Goal: Check status: Check status

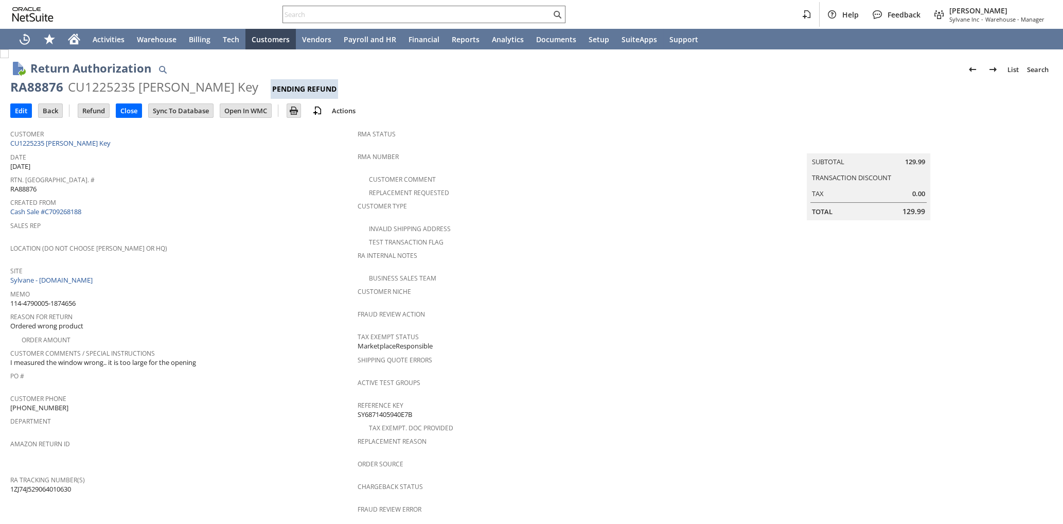
click at [262, 279] on div "Site Sylvane - www.sylvane.com" at bounding box center [181, 274] width 342 height 22
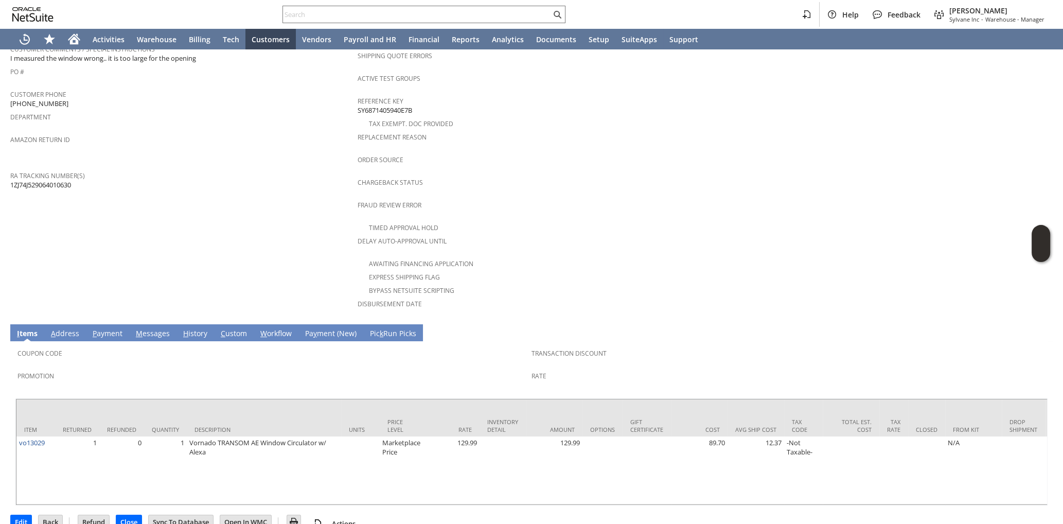
click at [192, 328] on link "H istory" at bounding box center [195, 333] width 29 height 11
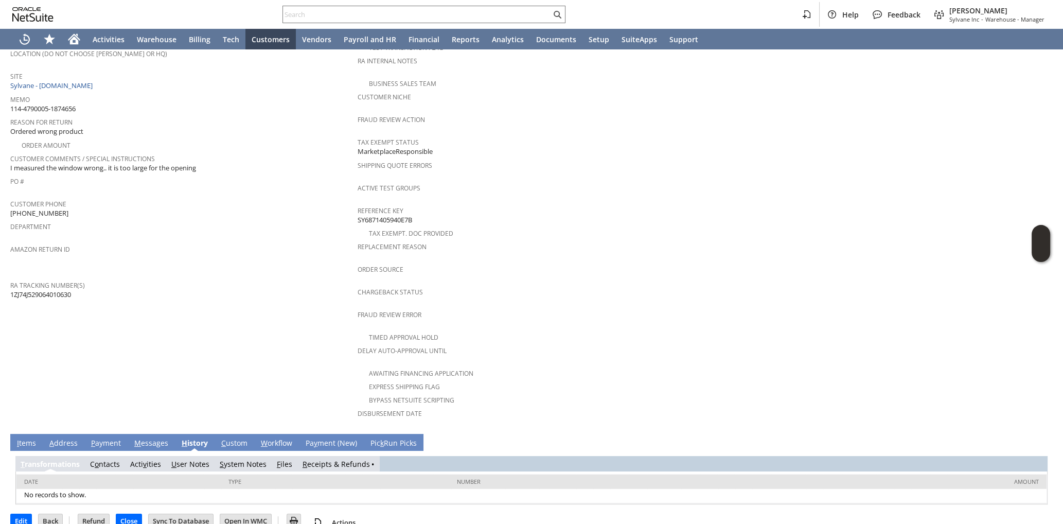
click at [341, 459] on link "R eceipts & Refunds" at bounding box center [336, 464] width 67 height 10
click at [307, 459] on span "R" at bounding box center [305, 464] width 5 height 10
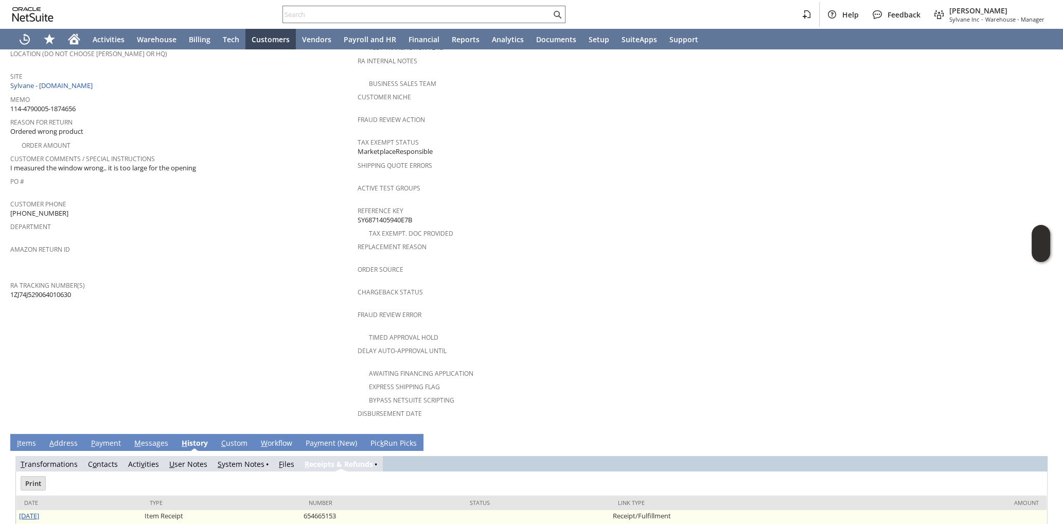
scroll to position [0, 0]
click at [26, 511] on link "[DATE]" at bounding box center [29, 515] width 20 height 9
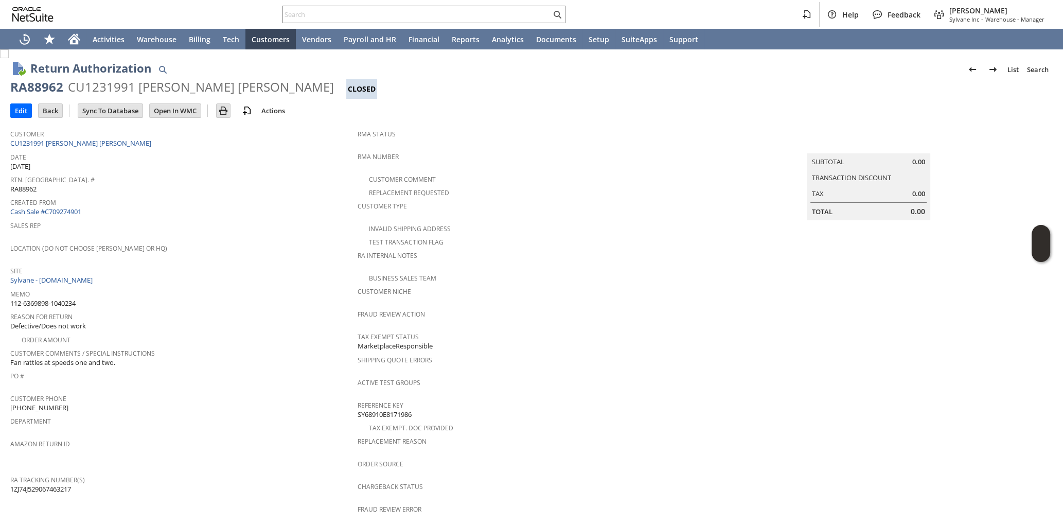
click at [240, 246] on span "Location (Do Not Choose [PERSON_NAME] or HQ)" at bounding box center [181, 247] width 342 height 12
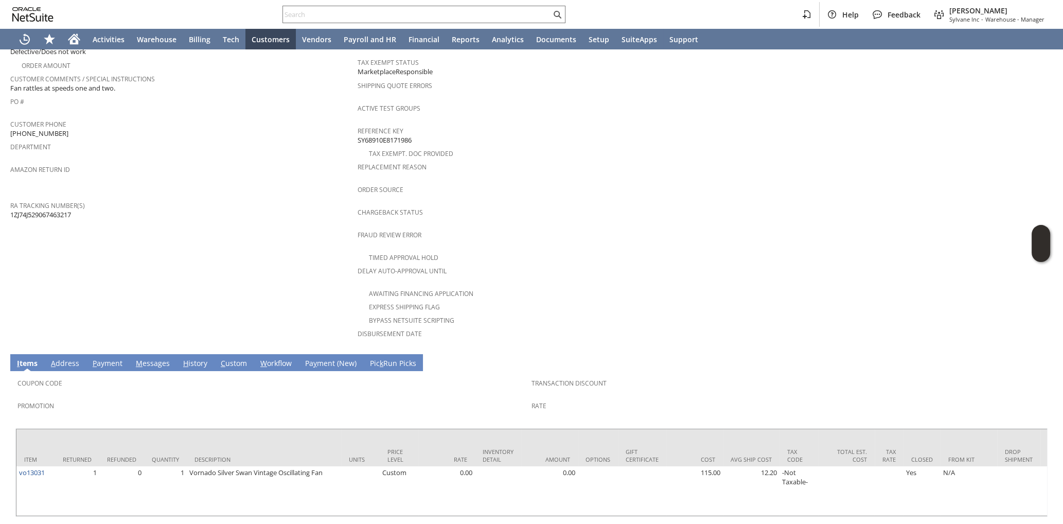
scroll to position [286, 0]
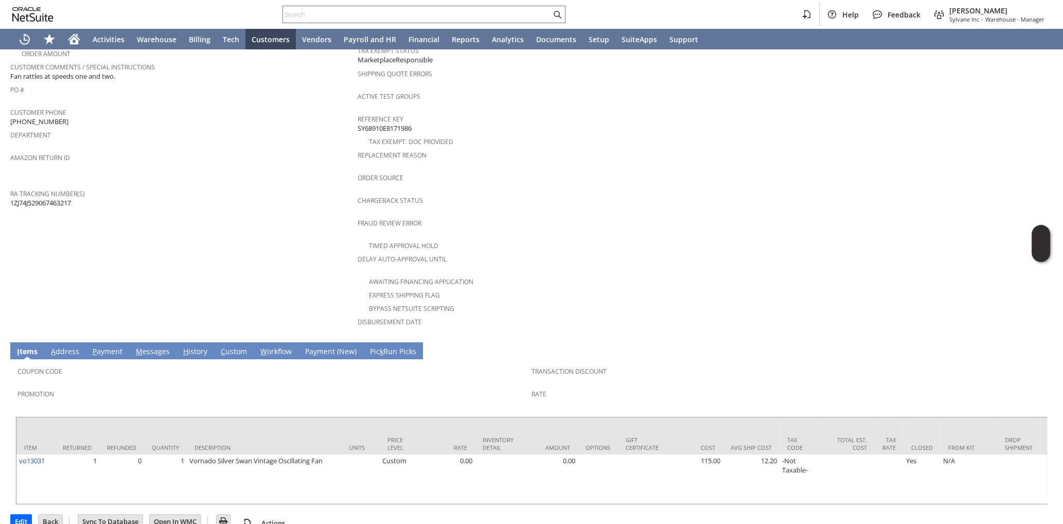
click at [201, 346] on link "H istory" at bounding box center [195, 351] width 29 height 11
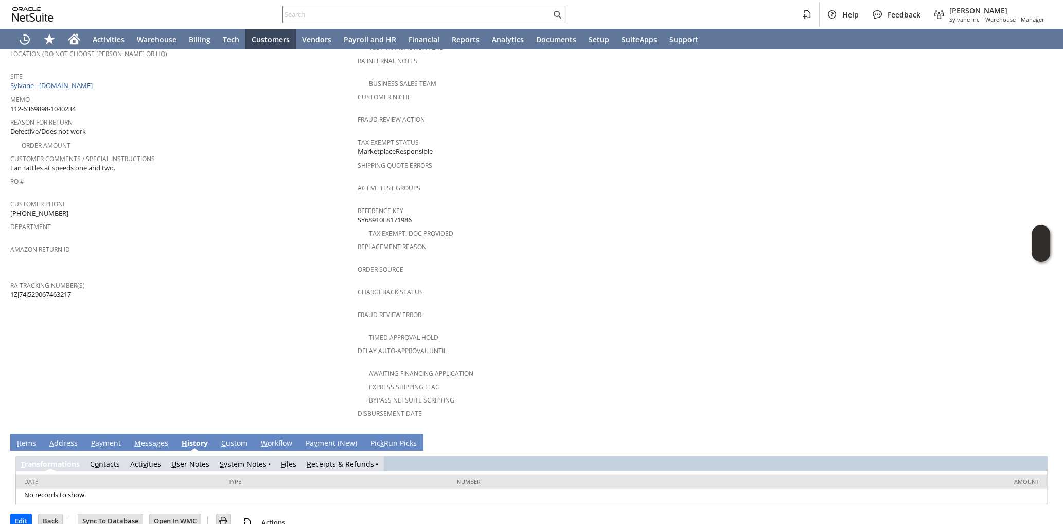
click at [348, 459] on link "R eceipts & Refunds" at bounding box center [340, 464] width 67 height 10
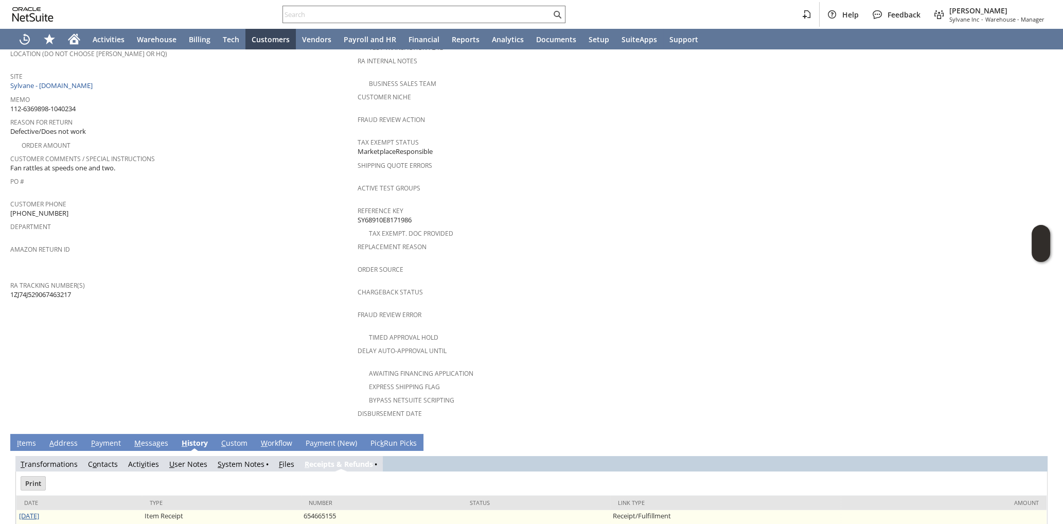
click at [39, 511] on link "[DATE]" at bounding box center [29, 515] width 20 height 9
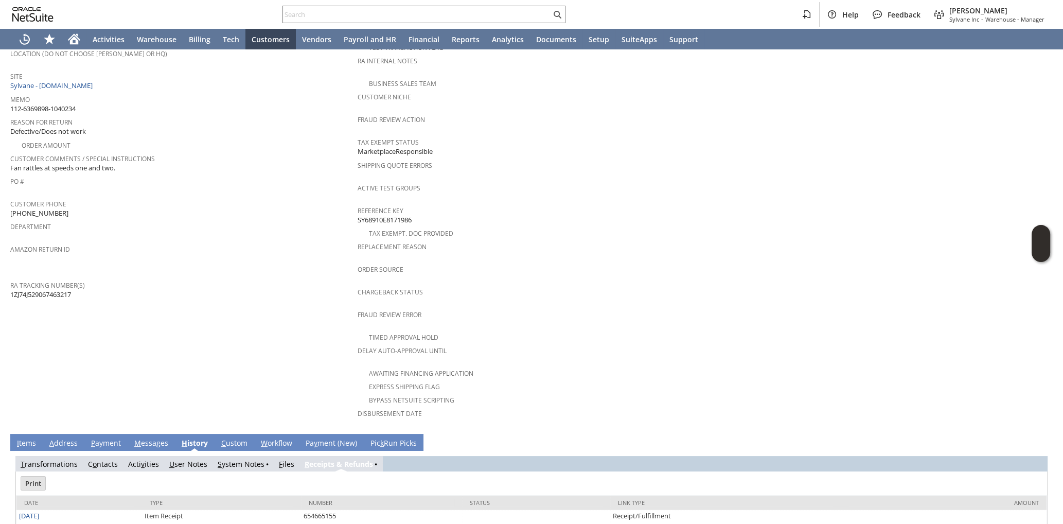
scroll to position [0, 0]
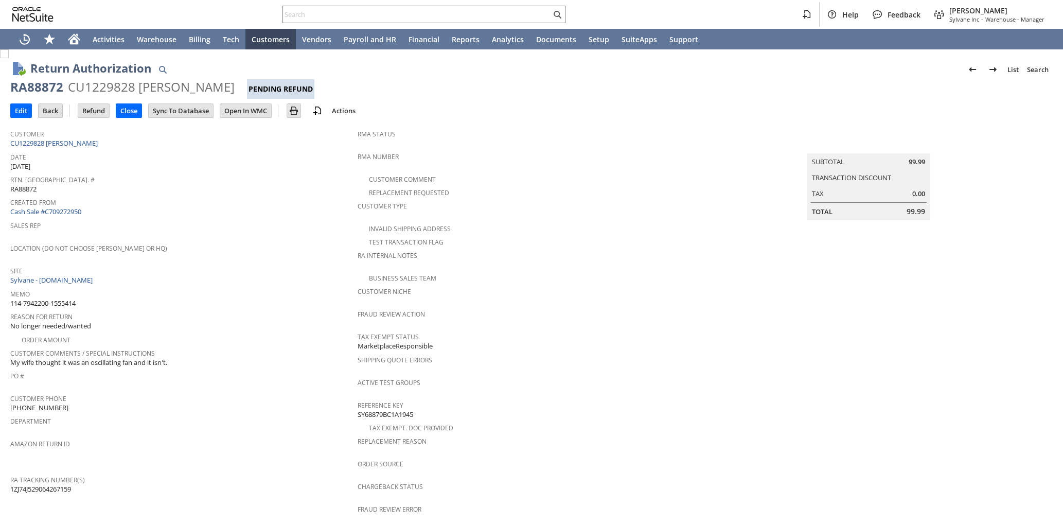
scroll to position [286, 0]
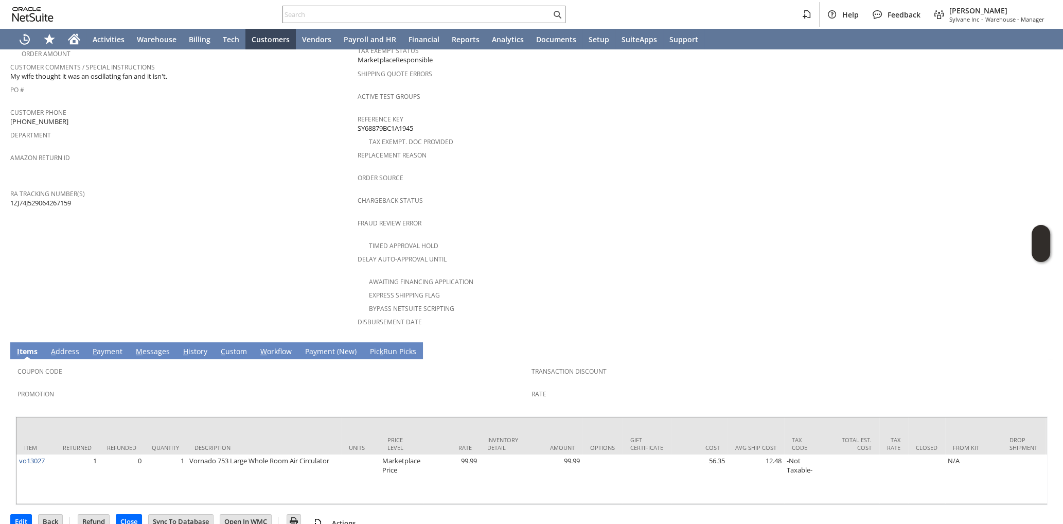
click at [196, 346] on link "H istory" at bounding box center [195, 351] width 29 height 11
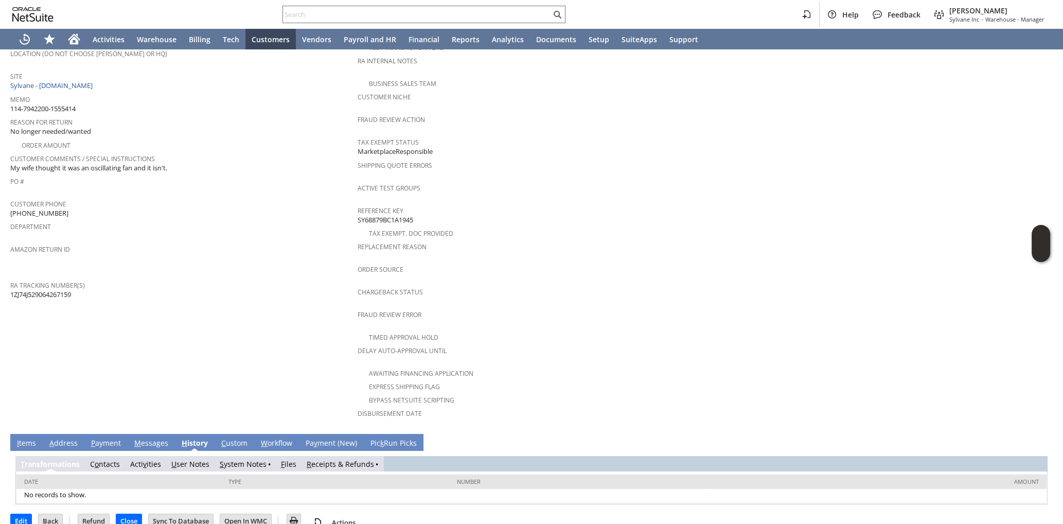
scroll to position [0, 0]
click at [28, 438] on link "I tems" at bounding box center [26, 443] width 24 height 11
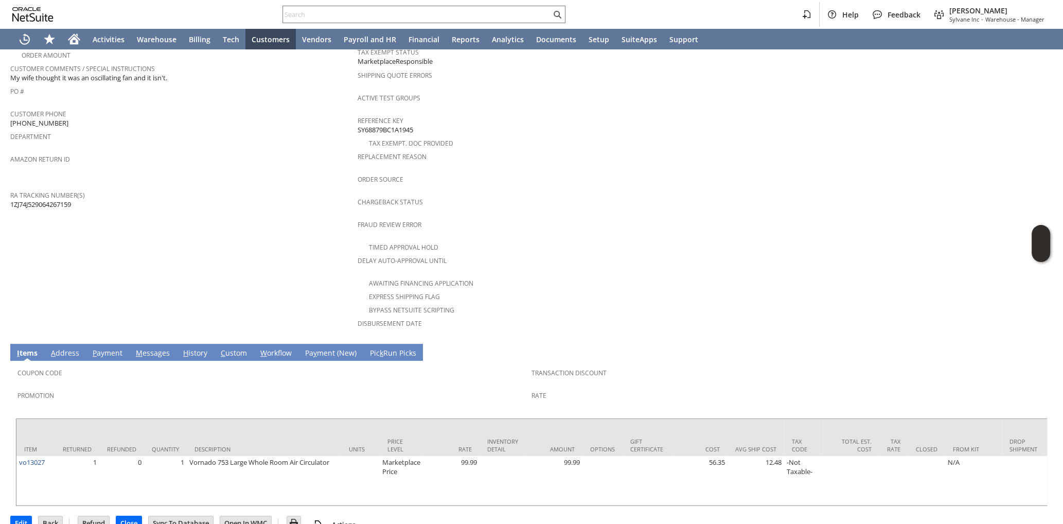
scroll to position [286, 0]
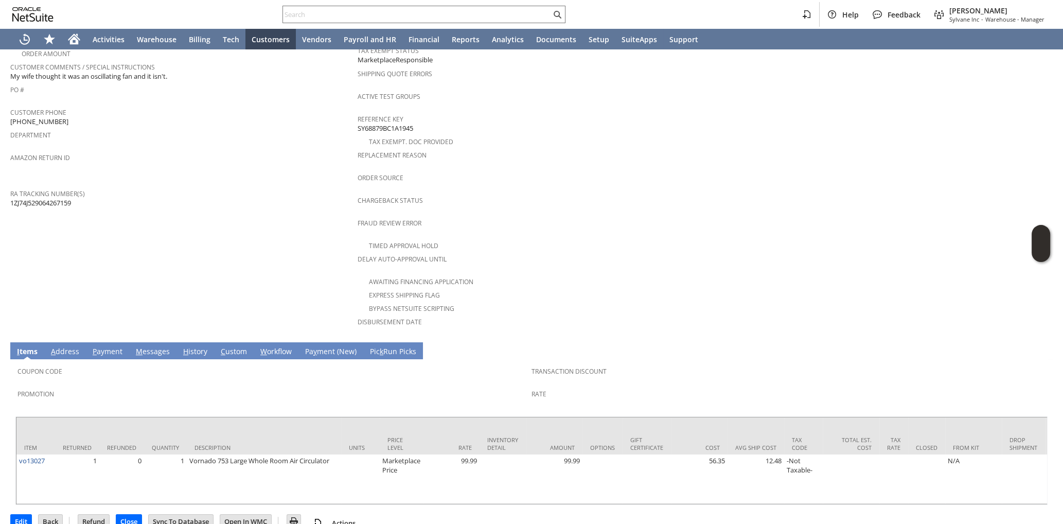
click at [192, 342] on td "H istory" at bounding box center [195, 350] width 38 height 17
click at [201, 346] on link "H istory" at bounding box center [195, 351] width 29 height 11
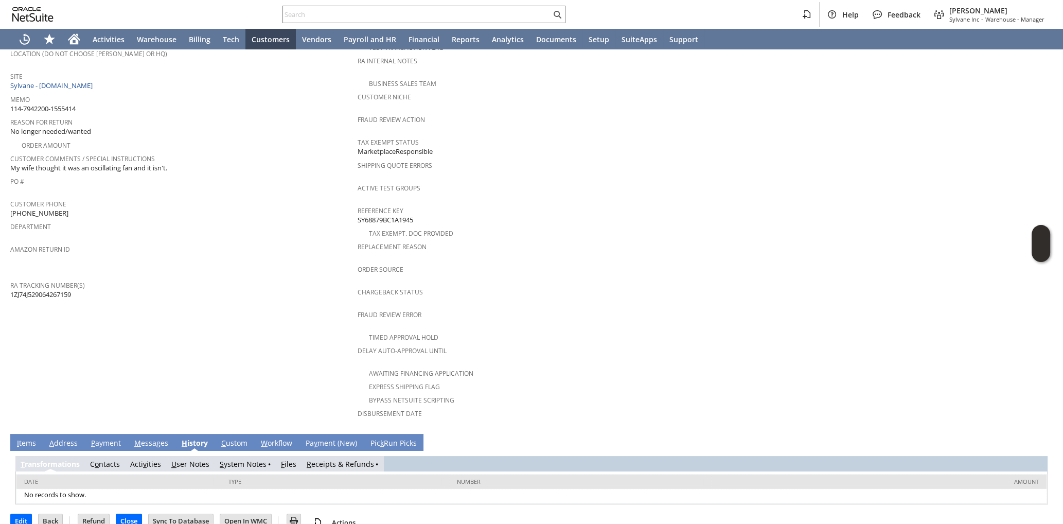
click at [347, 459] on link "R eceipts & Refunds" at bounding box center [340, 464] width 67 height 10
click at [314, 459] on link "R eceipts & Refunds" at bounding box center [340, 464] width 67 height 10
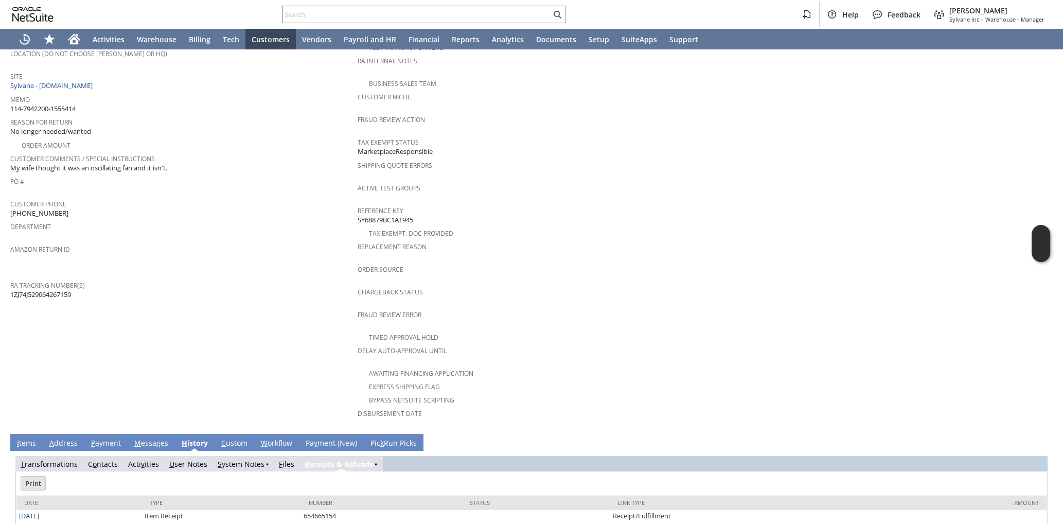
scroll to position [0, 0]
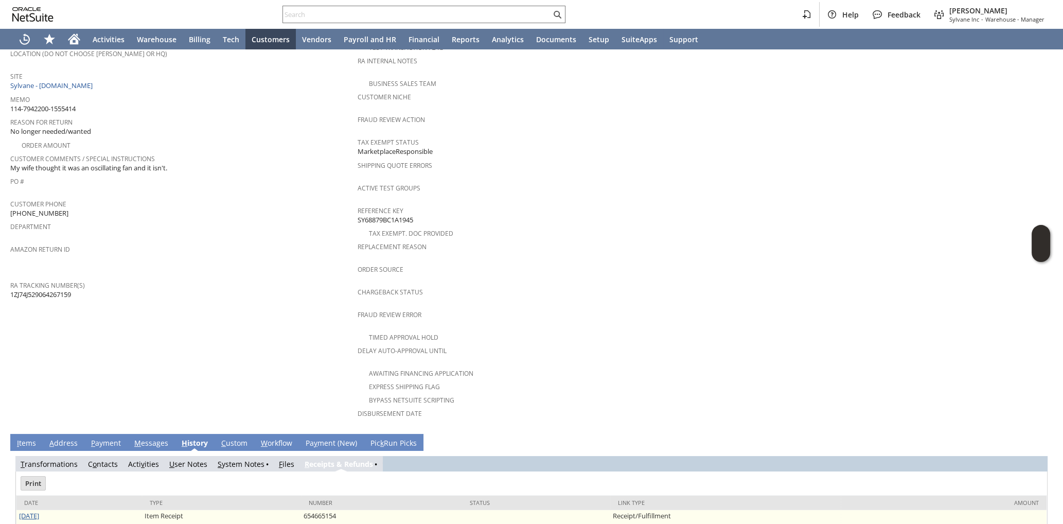
click at [35, 511] on link "8/12/2025" at bounding box center [29, 515] width 20 height 9
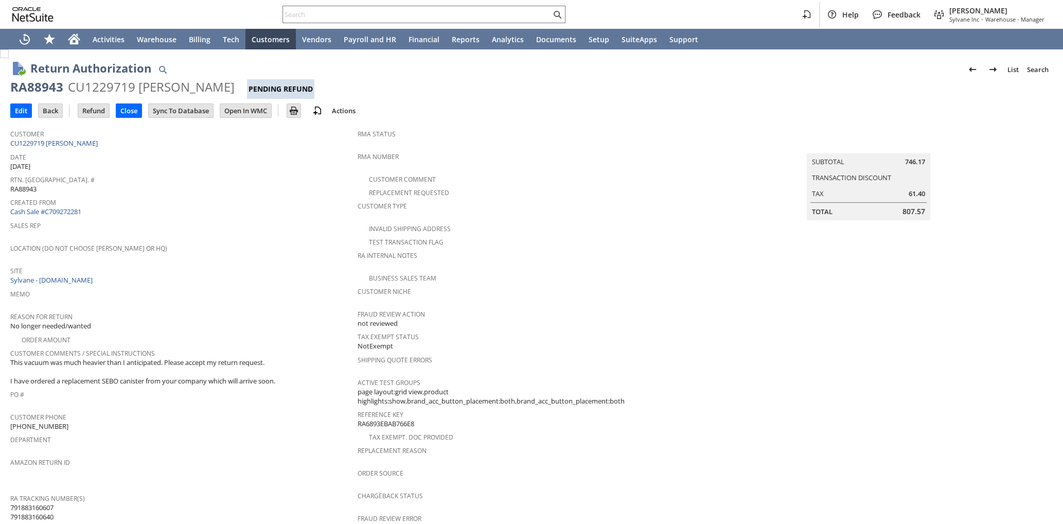
click at [225, 232] on div "Sales Rep" at bounding box center [181, 229] width 342 height 22
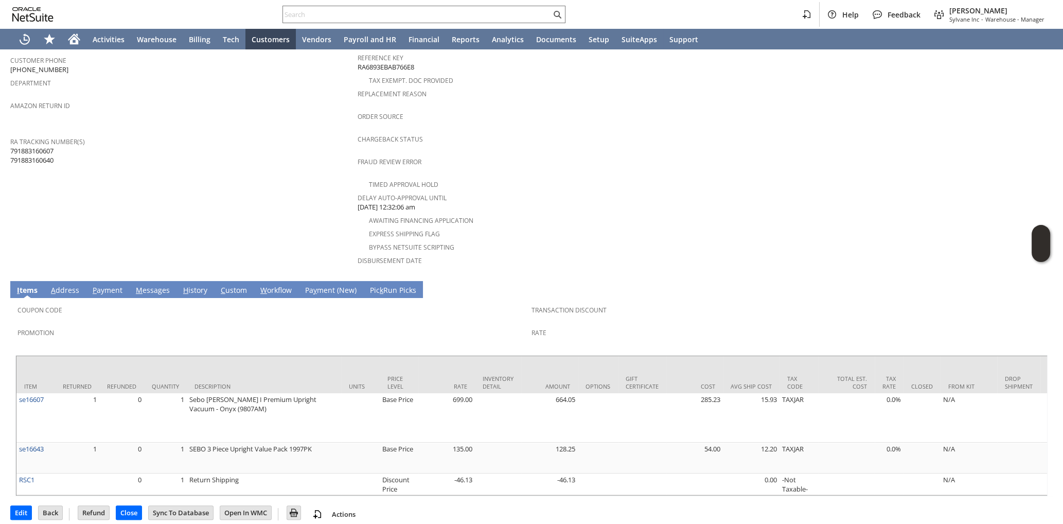
click at [191, 285] on link "H istory" at bounding box center [195, 290] width 29 height 11
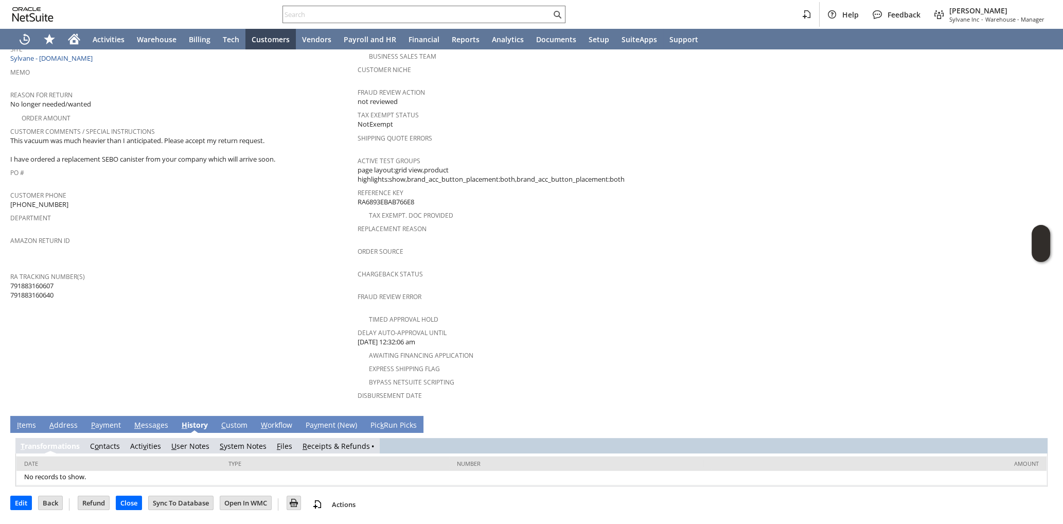
scroll to position [204, 0]
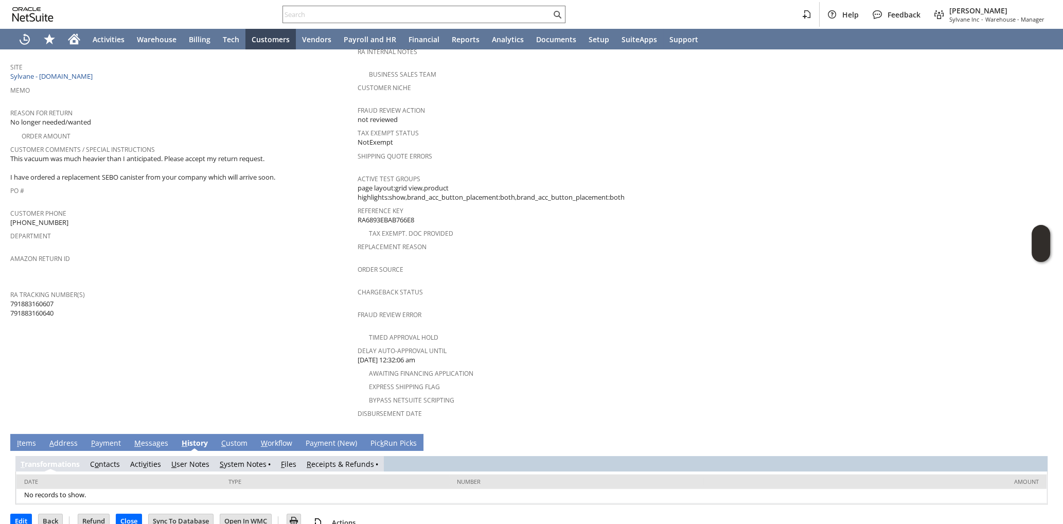
click at [326, 459] on link "R eceipts & Refunds" at bounding box center [340, 464] width 67 height 10
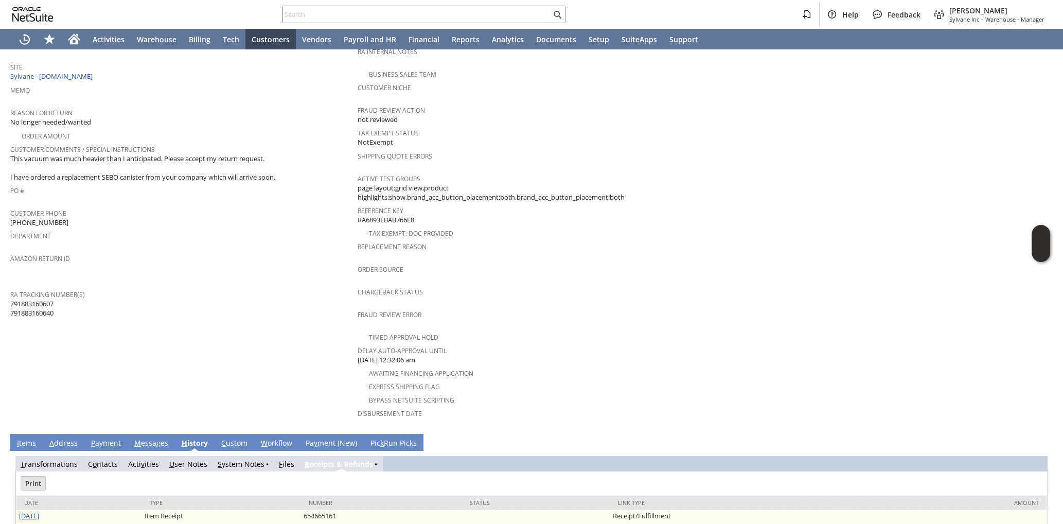
scroll to position [0, 0]
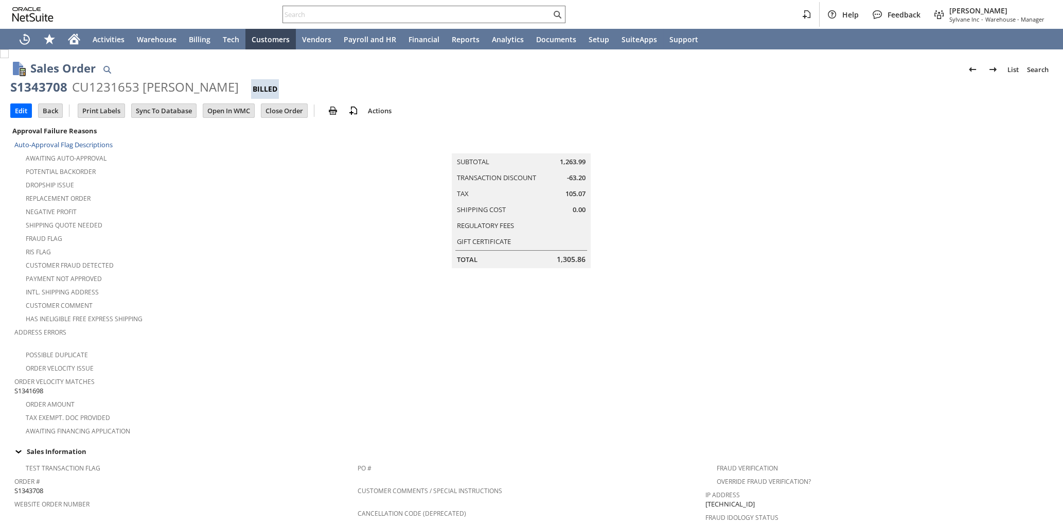
scroll to position [618, 0]
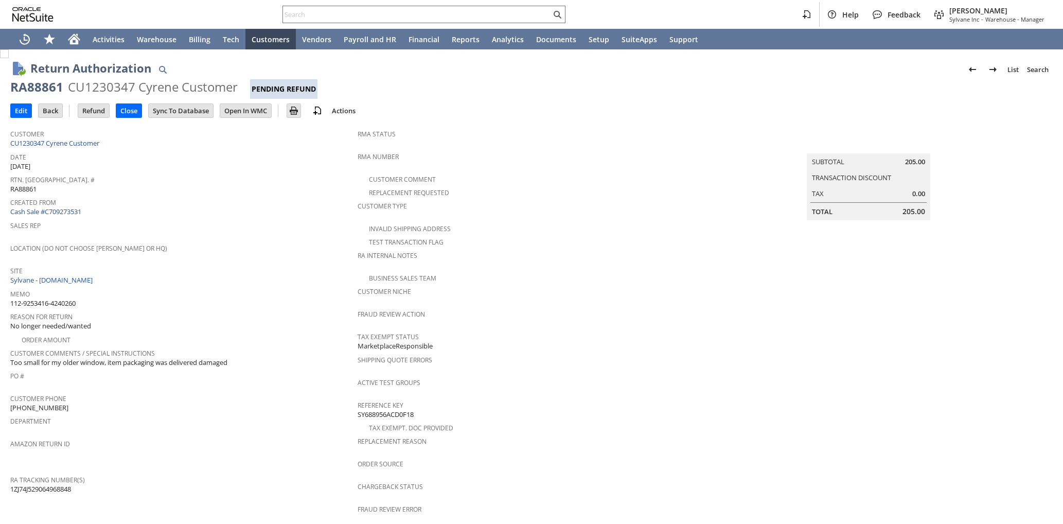
click at [245, 258] on td "Location (Do Not Choose [PERSON_NAME] or HQ)" at bounding box center [183, 252] width 347 height 23
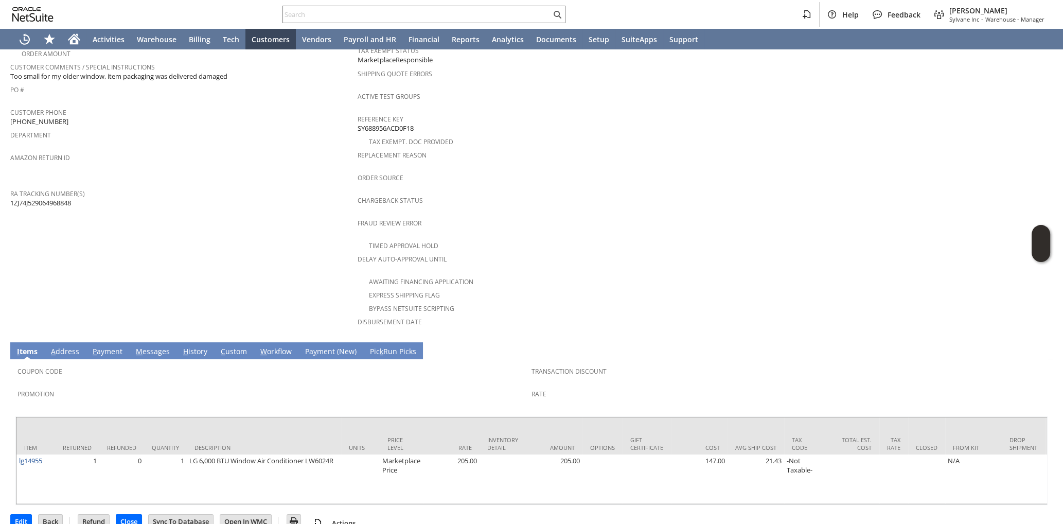
click at [195, 346] on link "H istory" at bounding box center [195, 351] width 29 height 11
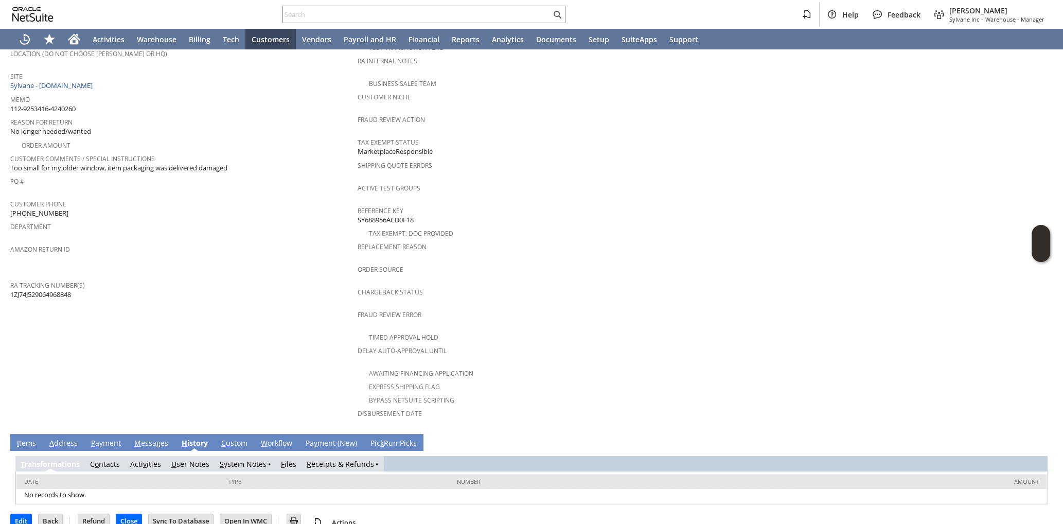
click at [346, 459] on link "R eceipts & Refunds" at bounding box center [340, 464] width 67 height 10
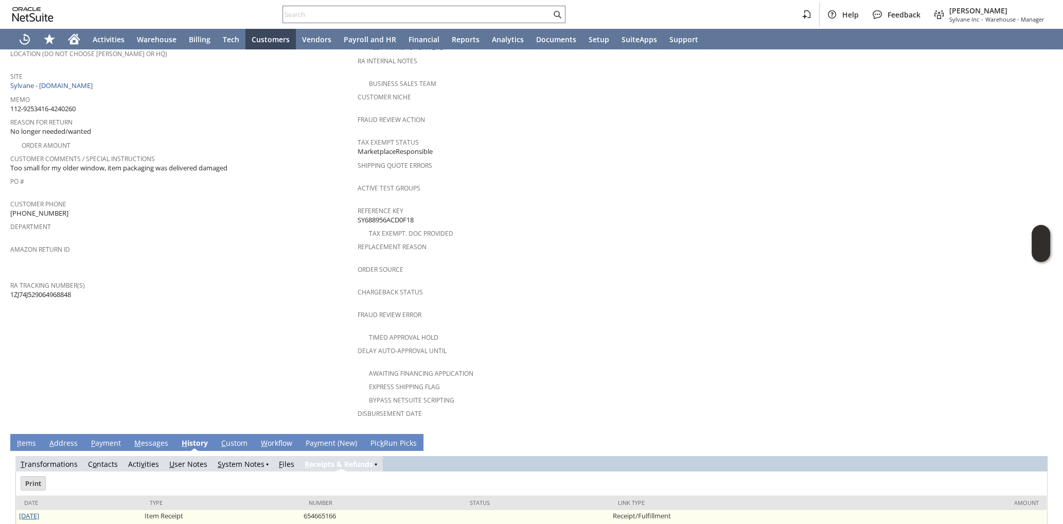
scroll to position [0, 0]
click at [34, 511] on link "[DATE]" at bounding box center [29, 515] width 20 height 9
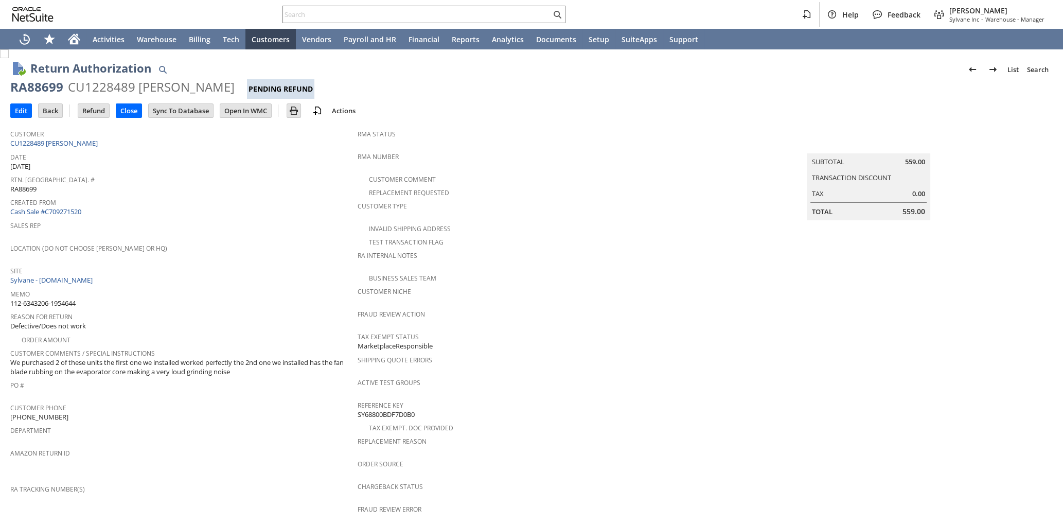
click at [231, 218] on span "Sales Rep" at bounding box center [181, 224] width 342 height 12
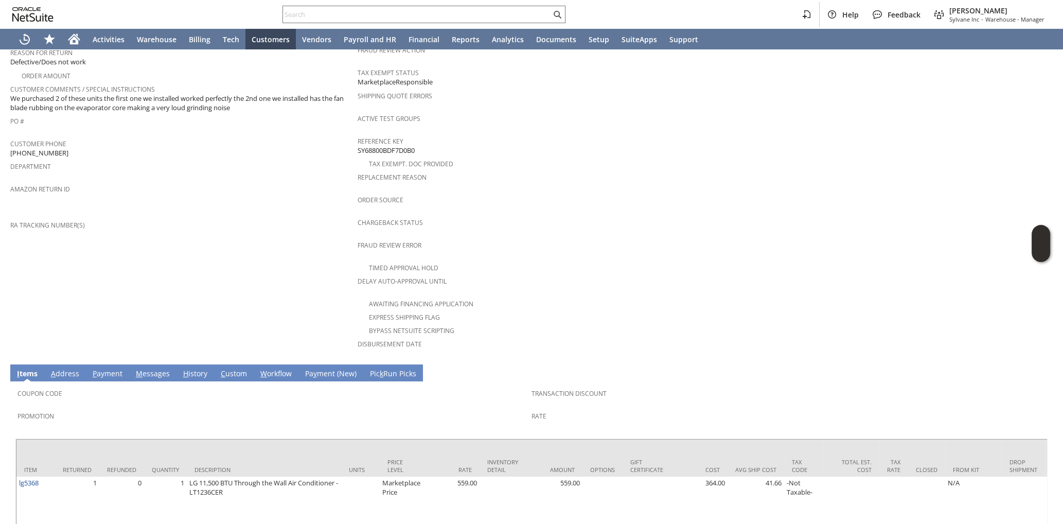
scroll to position [248, 0]
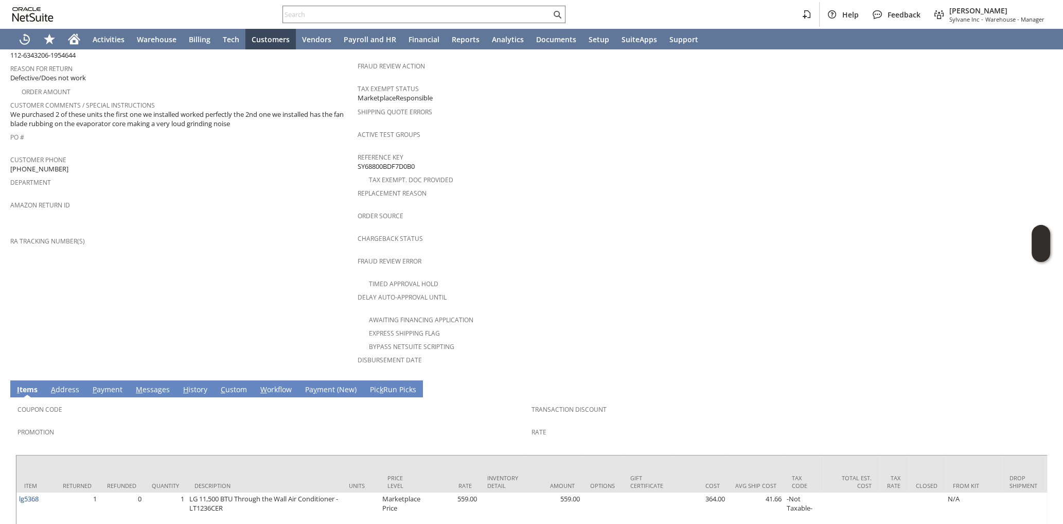
click at [226, 252] on td "Customer CU1228489 [PERSON_NAME] Date [DATE] [GEOGRAPHIC_DATA]. [GEOGRAPHIC_DAT…" at bounding box center [183, 125] width 347 height 499
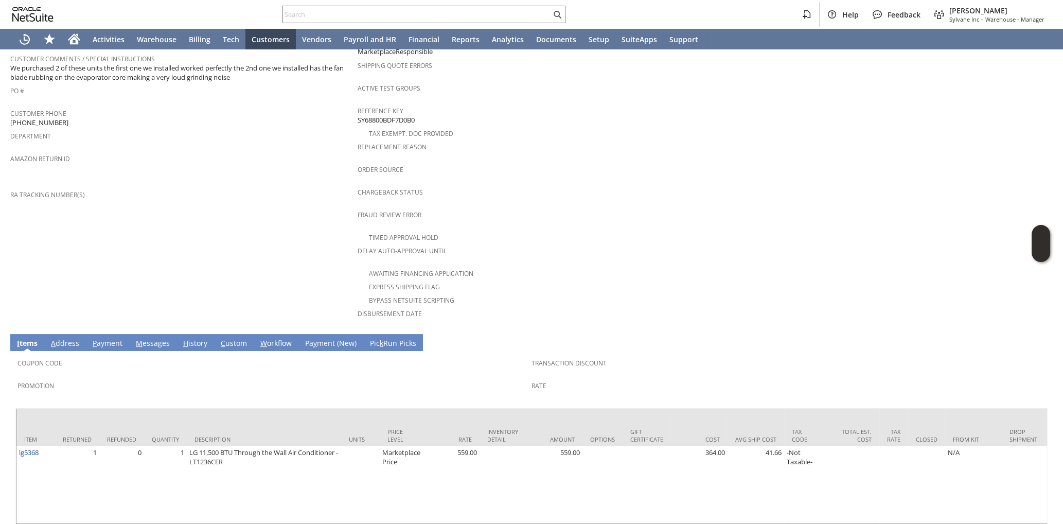
scroll to position [313, 0]
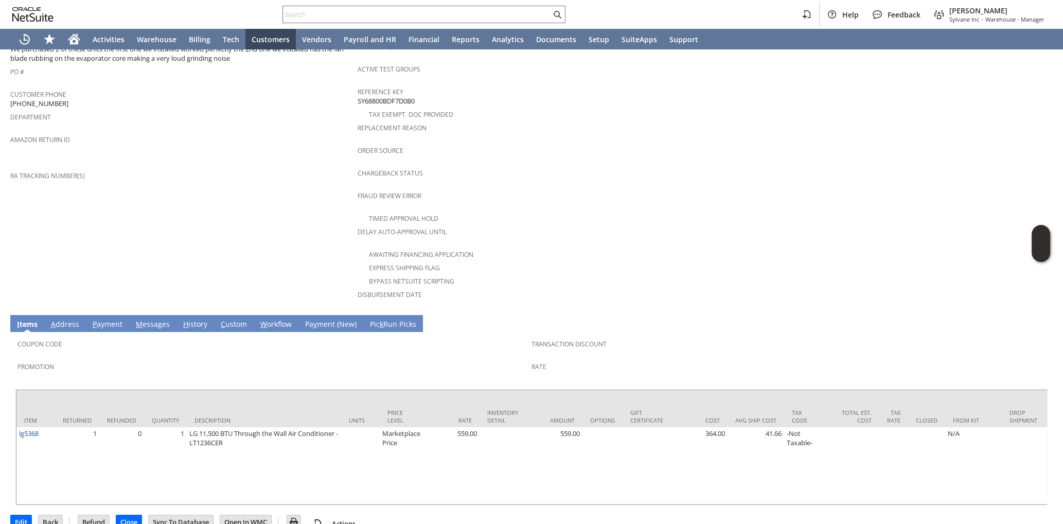
click at [188, 319] on link "H istory" at bounding box center [195, 324] width 29 height 11
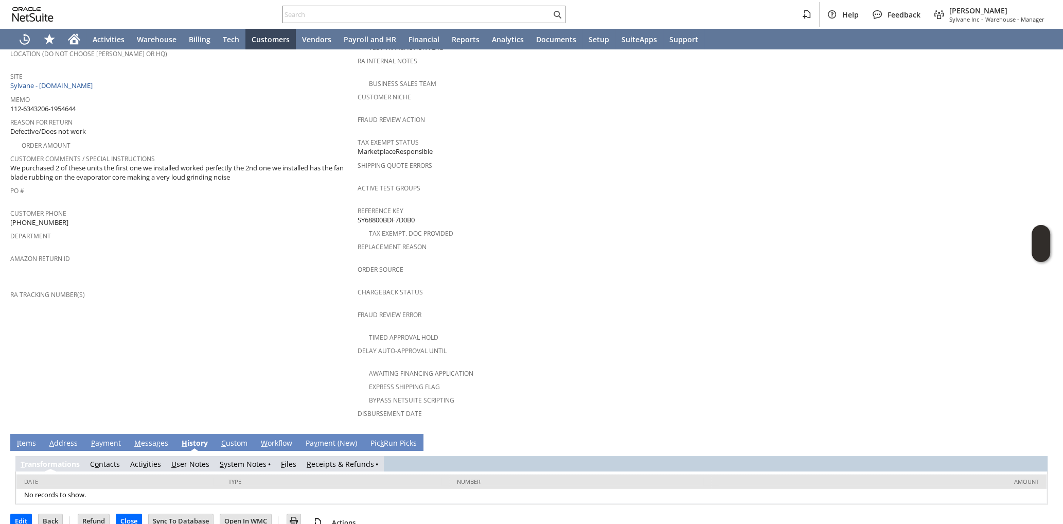
click at [348, 459] on link "R eceipts & Refunds" at bounding box center [340, 464] width 67 height 10
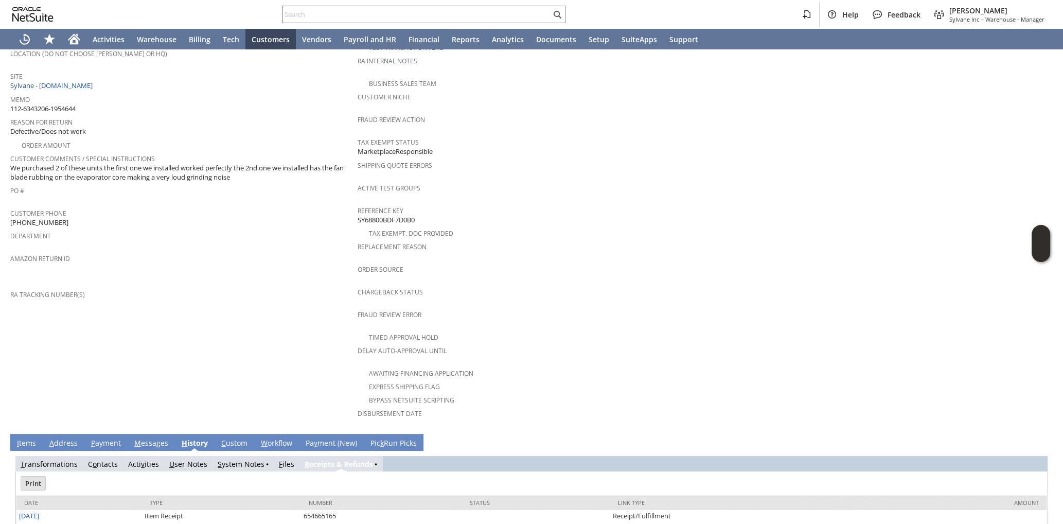
scroll to position [0, 0]
click at [348, 459] on link "R eceipts & Refunds" at bounding box center [339, 464] width 68 height 10
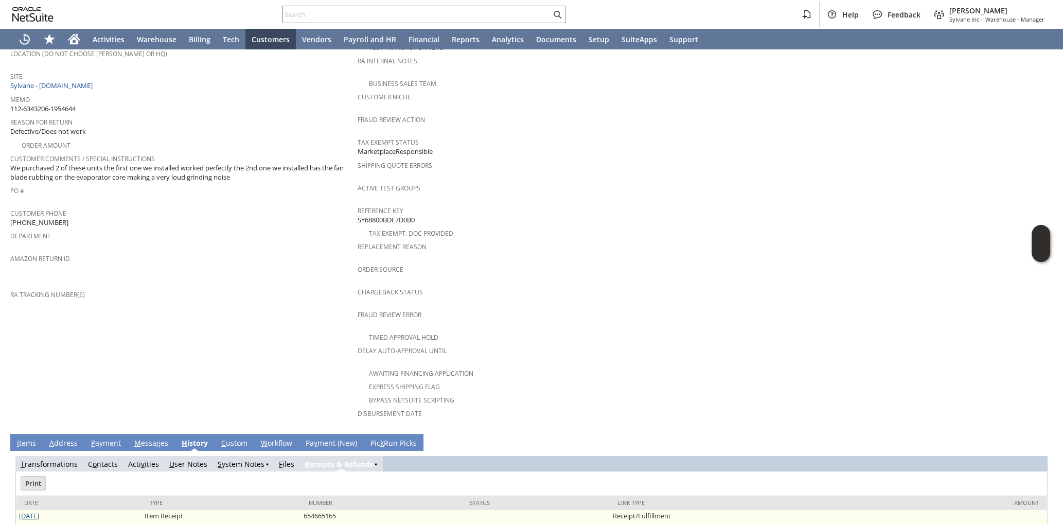
click at [39, 511] on link "[DATE]" at bounding box center [29, 515] width 20 height 9
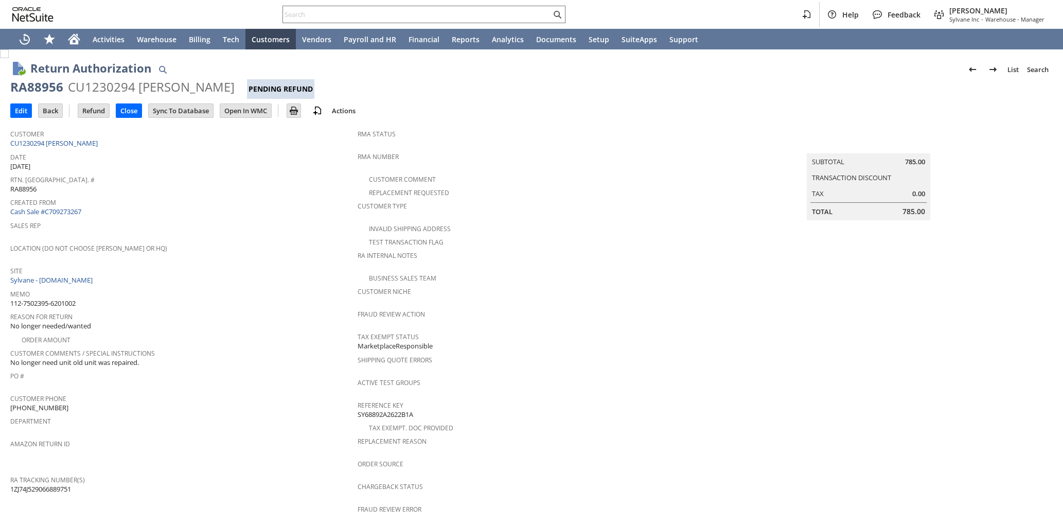
click at [232, 277] on div "Site Sylvane - [DOMAIN_NAME]" at bounding box center [181, 274] width 342 height 22
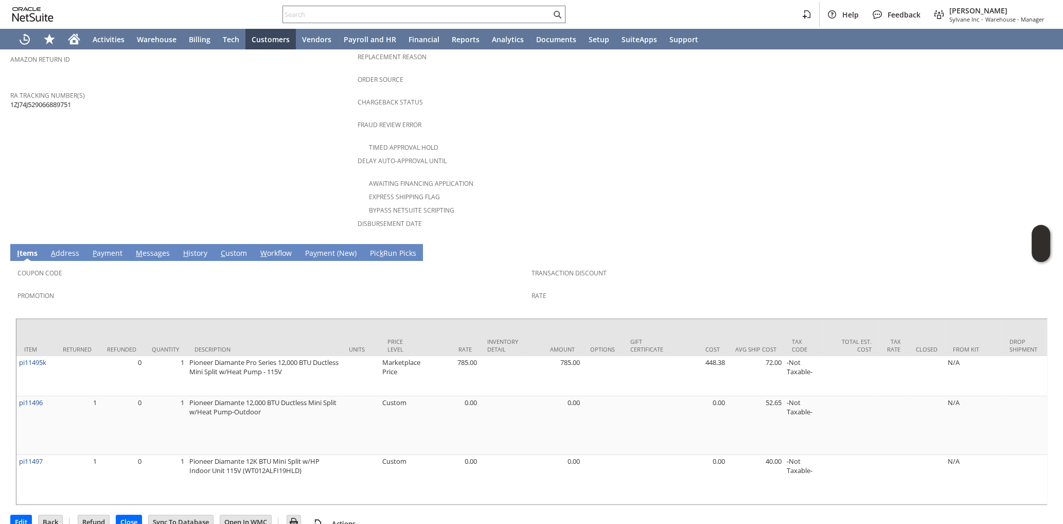
click at [190, 248] on link "H istory" at bounding box center [195, 253] width 29 height 11
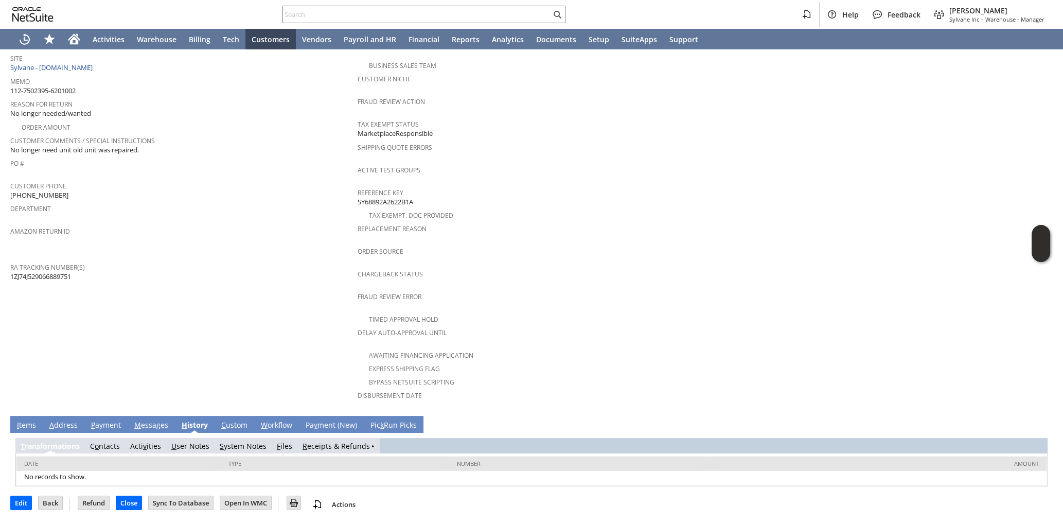
scroll to position [195, 0]
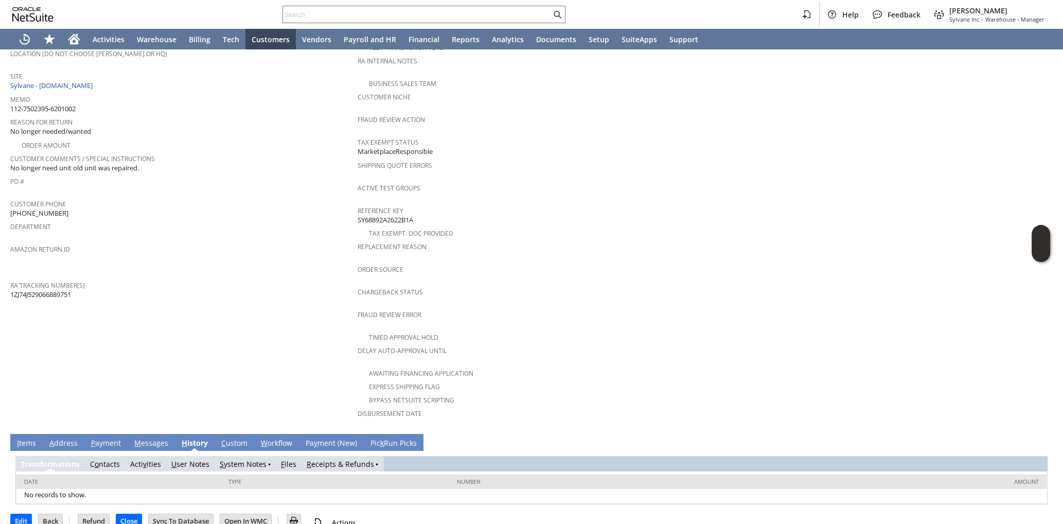
click at [343, 459] on link "R eceipts & Refunds" at bounding box center [340, 464] width 67 height 10
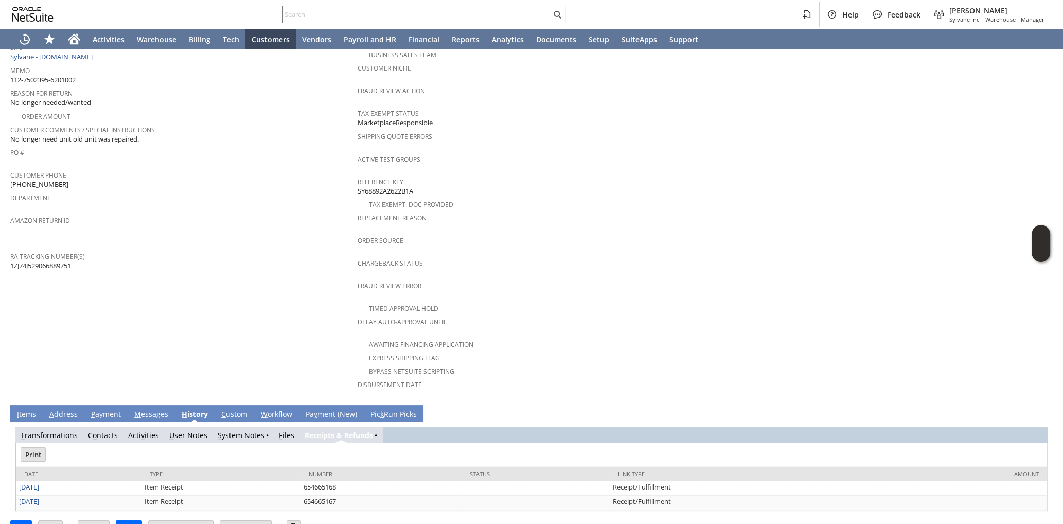
scroll to position [230, 0]
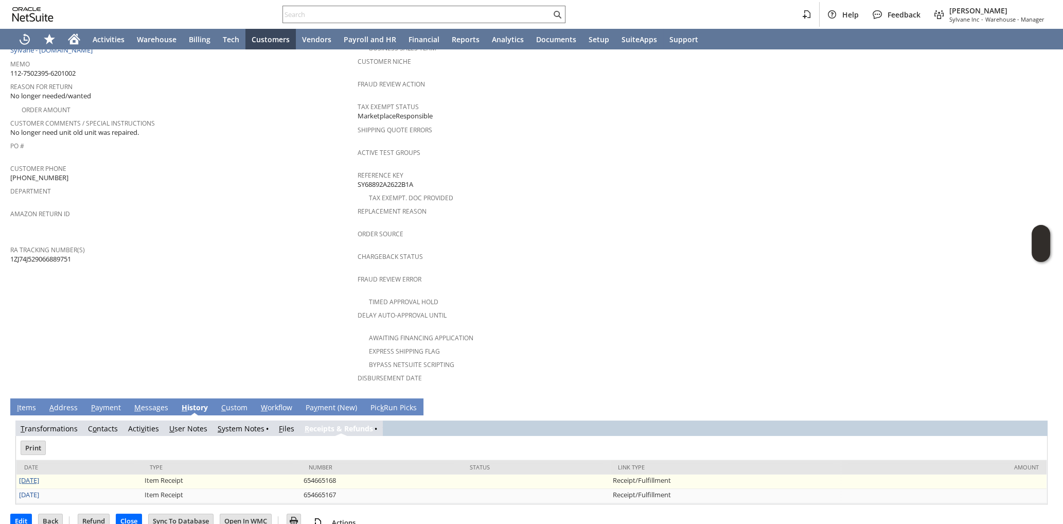
click at [37, 475] on link "8/12/2025" at bounding box center [29, 479] width 20 height 9
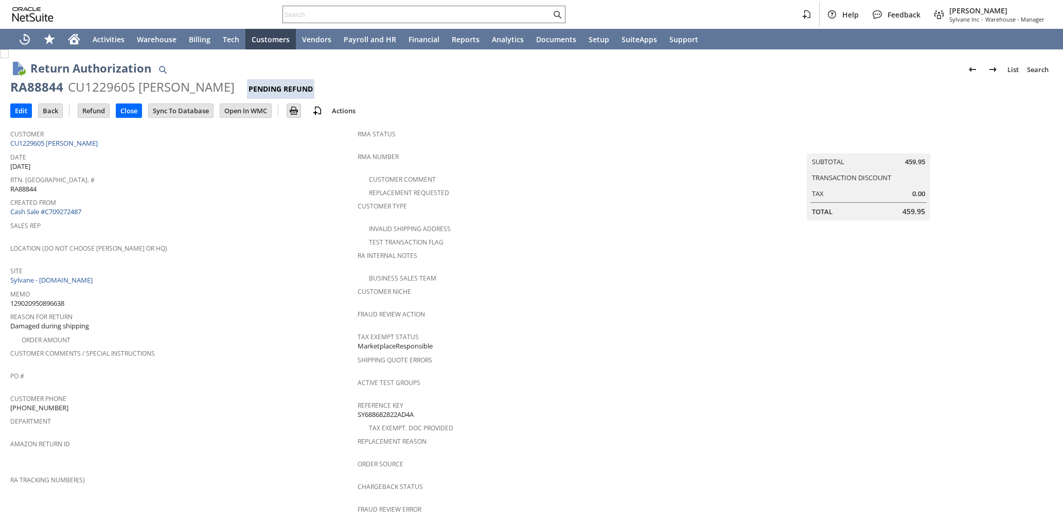
click at [236, 301] on div "Memo 129020950896638" at bounding box center [181, 298] width 342 height 22
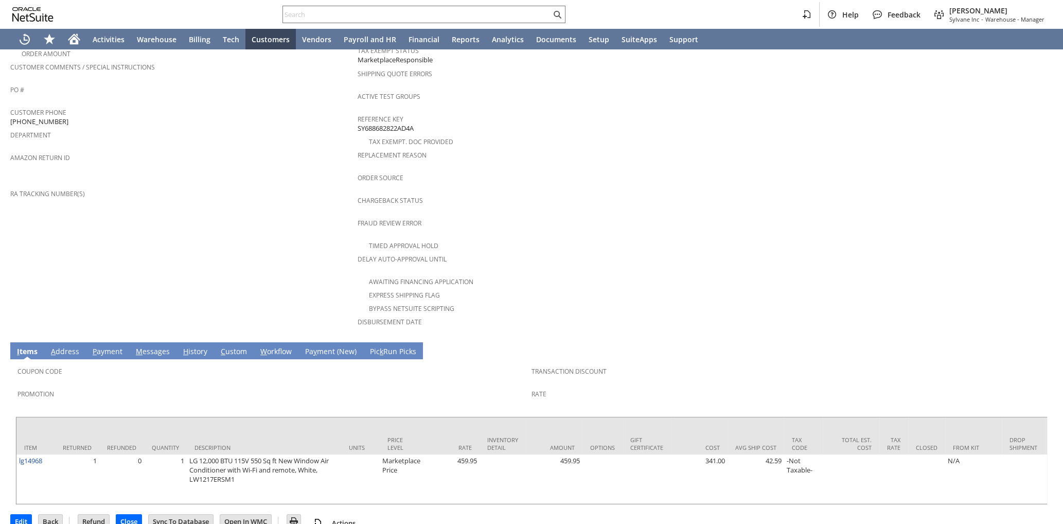
click at [193, 346] on link "H istory" at bounding box center [195, 351] width 29 height 11
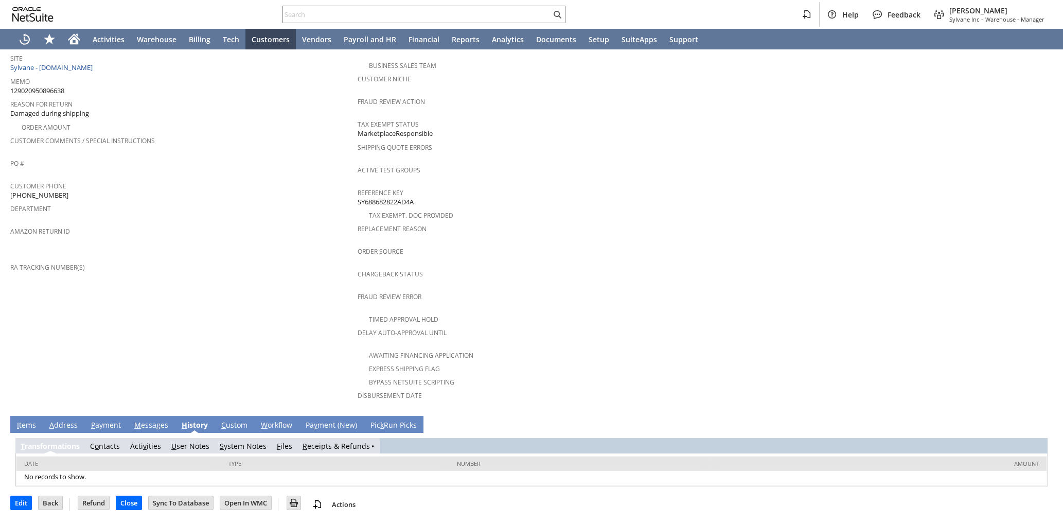
scroll to position [195, 0]
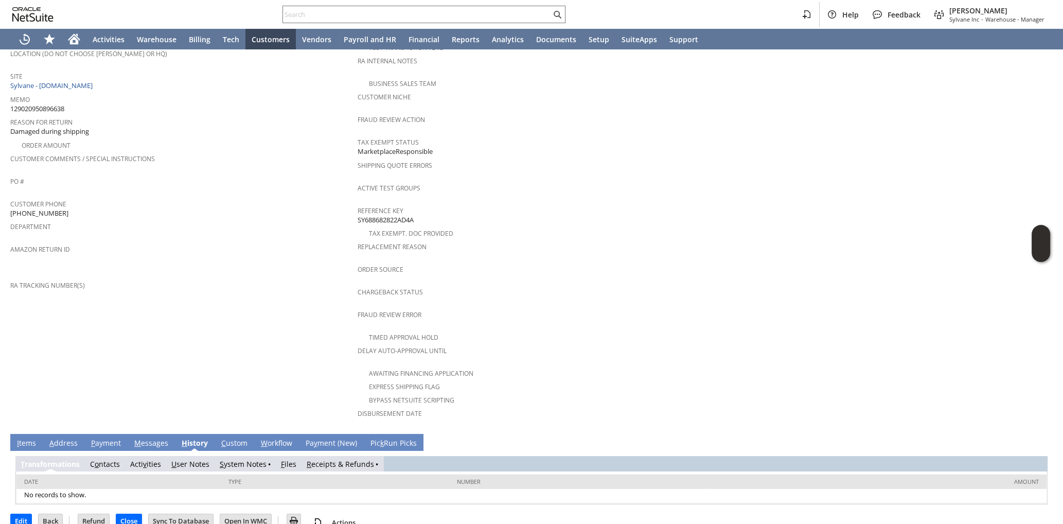
click at [334, 459] on link "R eceipts & Refunds" at bounding box center [340, 464] width 67 height 10
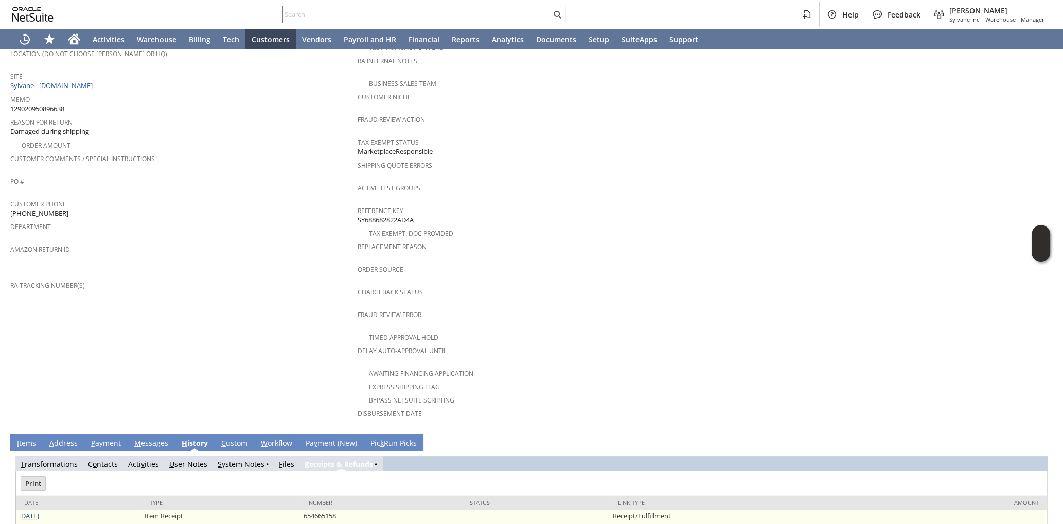
scroll to position [0, 0]
click at [26, 511] on link "[DATE]" at bounding box center [29, 515] width 20 height 9
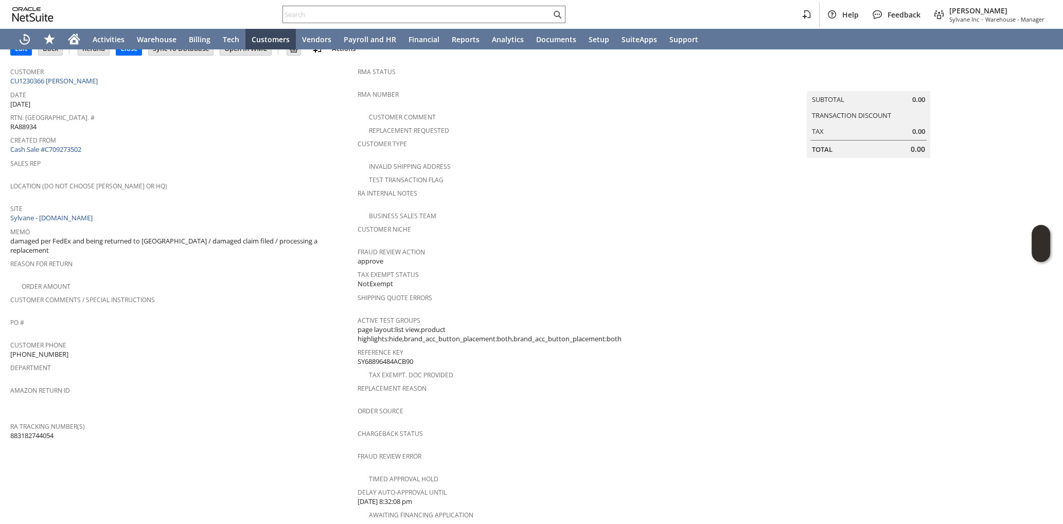
scroll to position [295, 0]
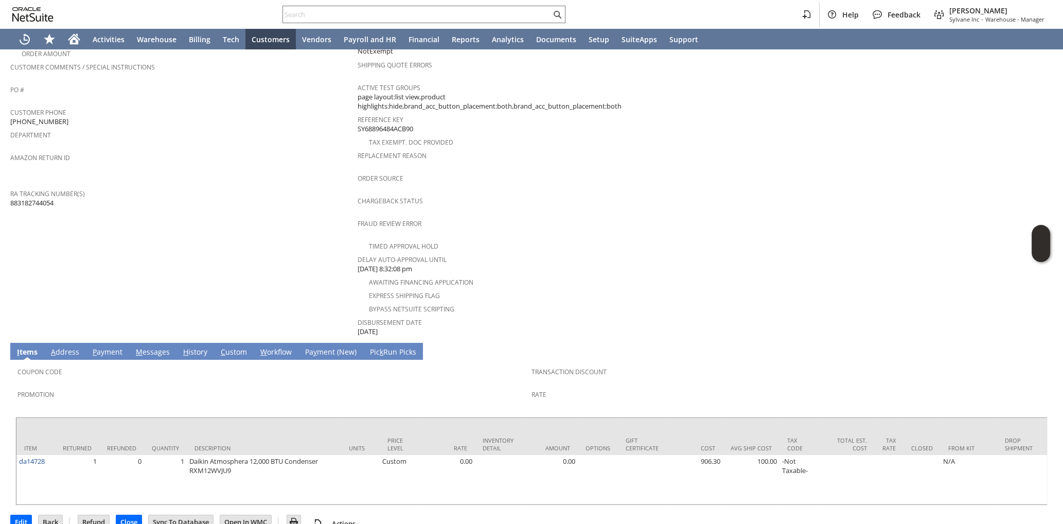
click at [198, 347] on link "H istory" at bounding box center [195, 352] width 29 height 11
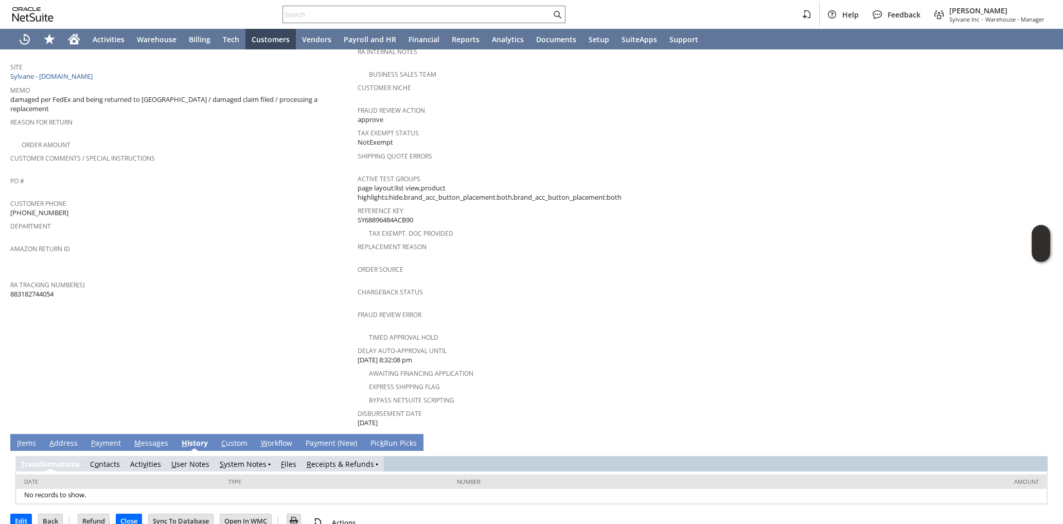
click at [344, 459] on link "R eceipts & Refunds" at bounding box center [340, 464] width 67 height 10
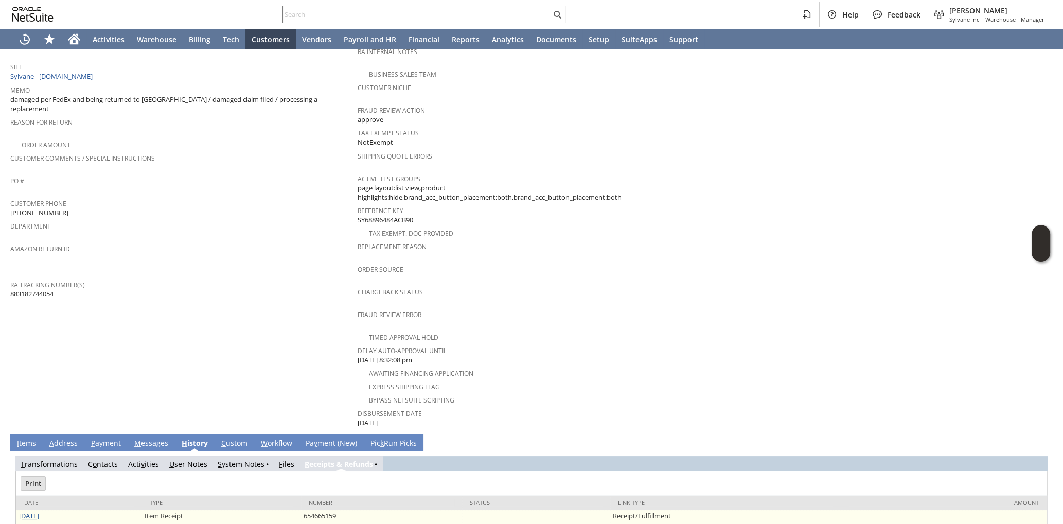
click at [38, 511] on link "8/12/2025" at bounding box center [29, 515] width 20 height 9
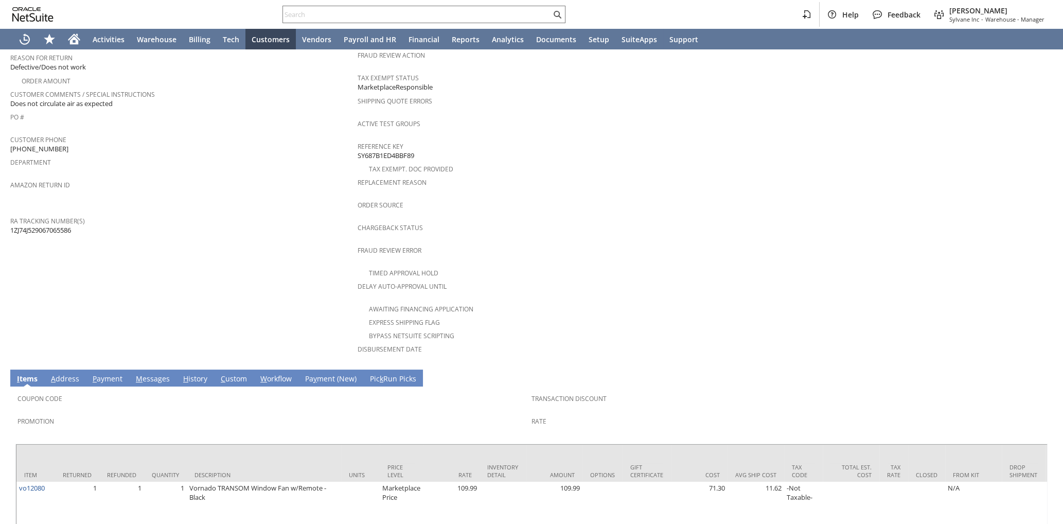
click at [197, 374] on link "H istory" at bounding box center [195, 379] width 29 height 11
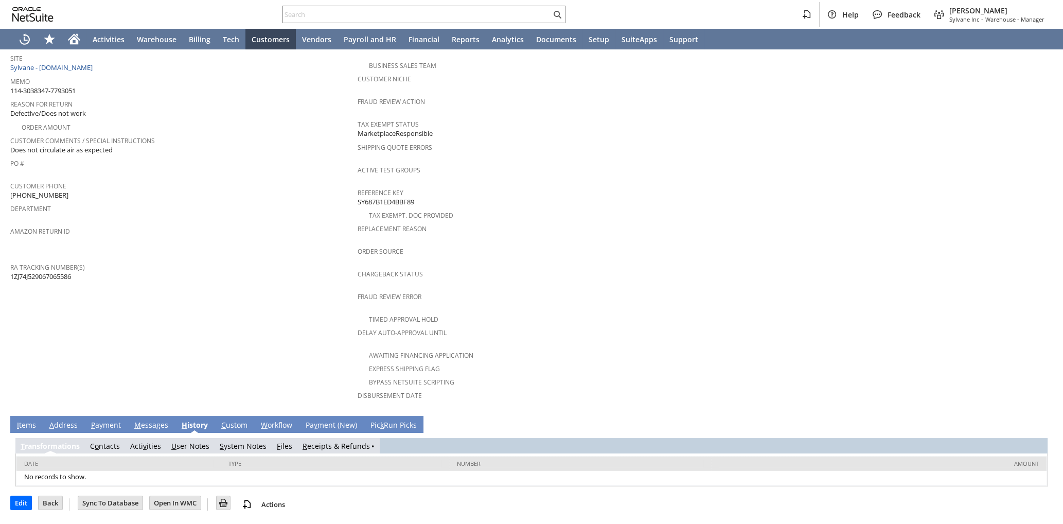
scroll to position [195, 0]
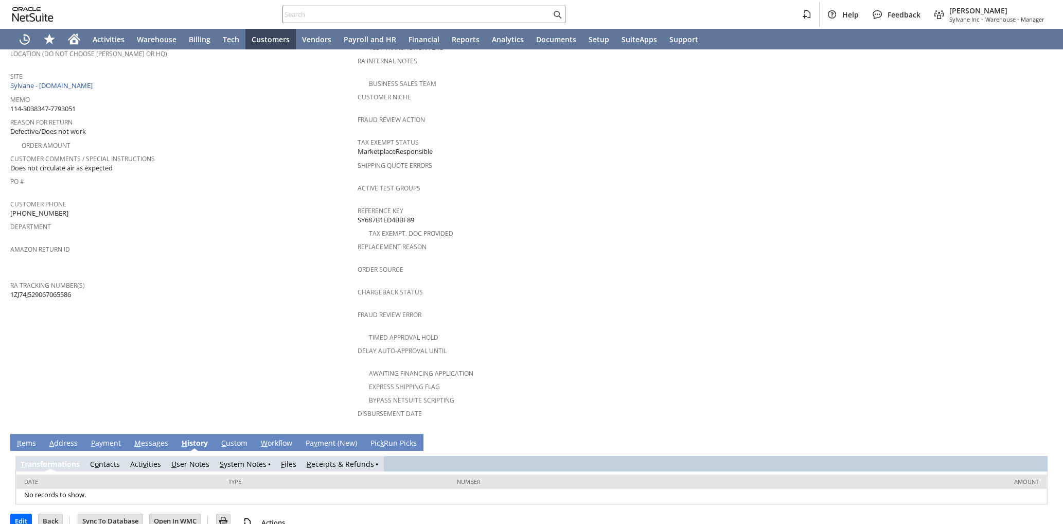
click at [330, 459] on link "R eceipts & Refunds" at bounding box center [340, 464] width 67 height 10
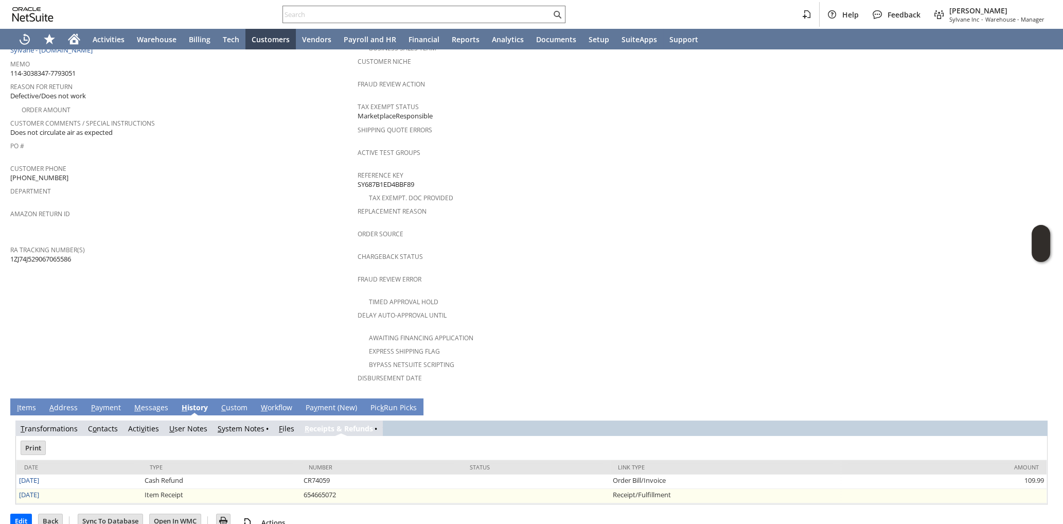
scroll to position [0, 0]
click at [39, 490] on link "[DATE]" at bounding box center [29, 494] width 20 height 9
